Goal: Task Accomplishment & Management: Manage account settings

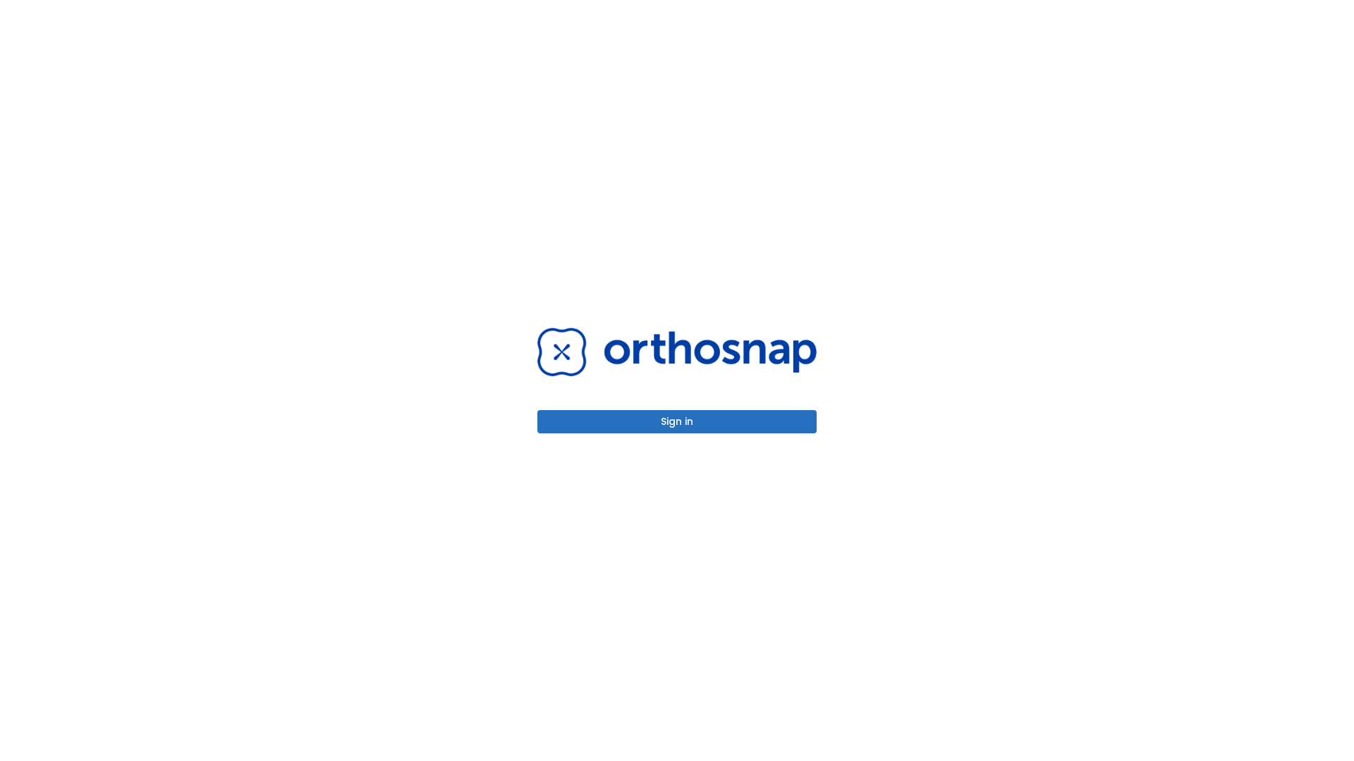
click at [677, 422] on button "Sign in" at bounding box center [676, 421] width 279 height 23
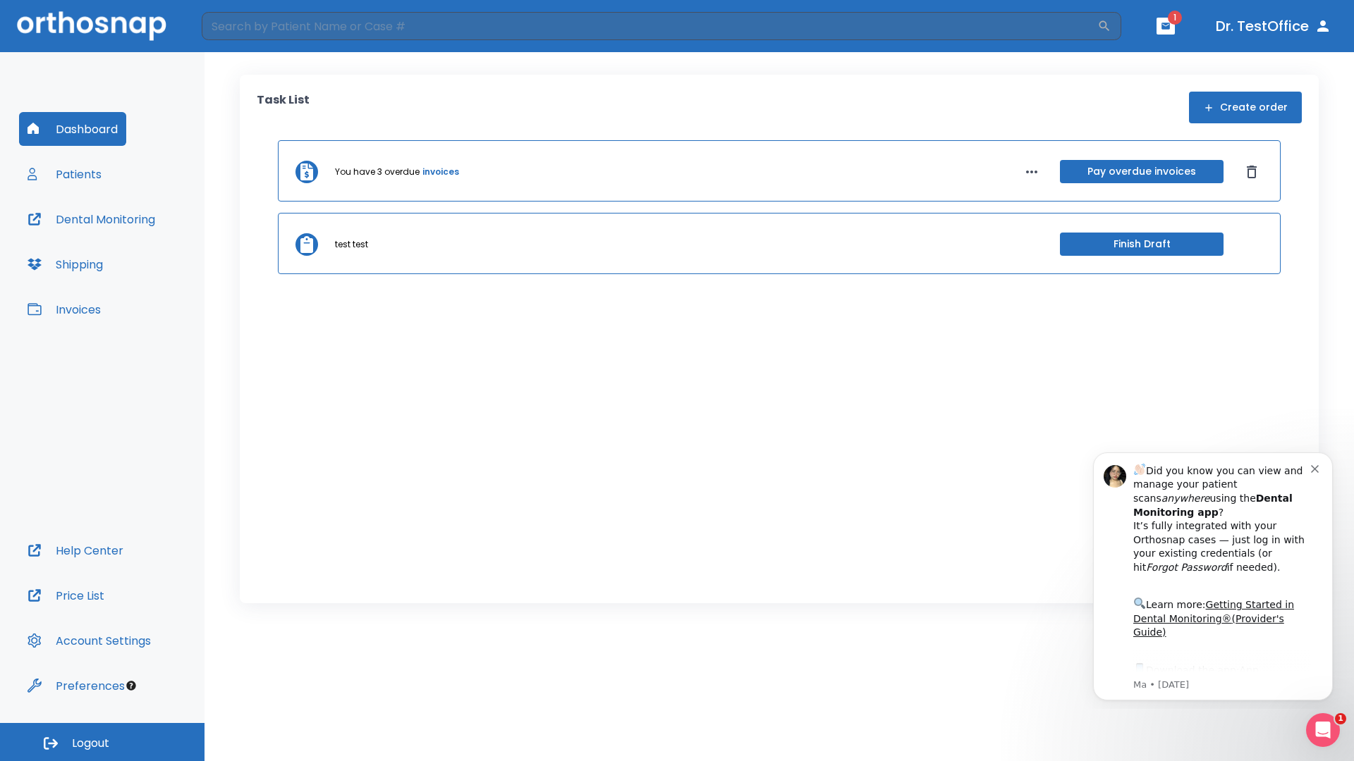
click at [102, 742] on span "Logout" at bounding box center [90, 744] width 37 height 16
